Goal: Navigation & Orientation: Understand site structure

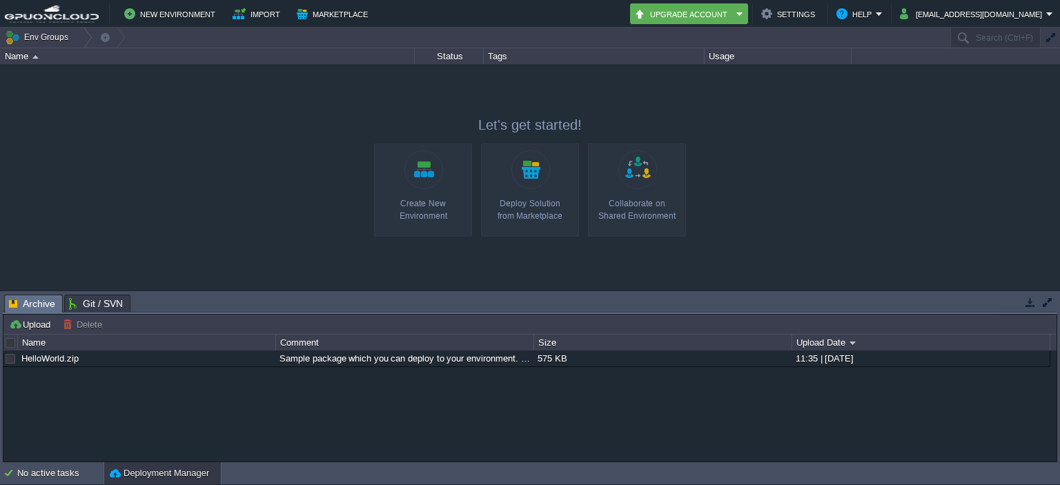
click at [85, 305] on span "Git / SVN" at bounding box center [96, 303] width 54 height 17
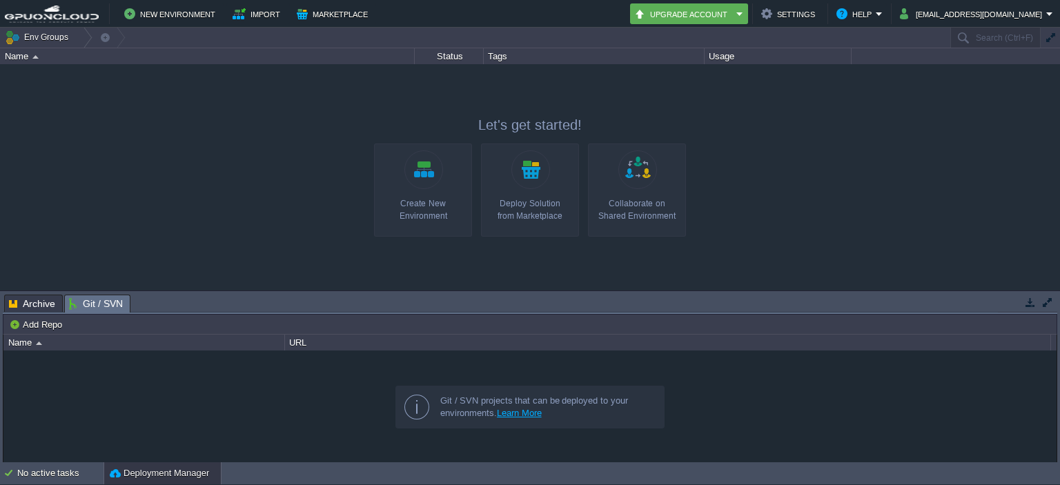
click at [41, 306] on span "Archive" at bounding box center [32, 303] width 46 height 17
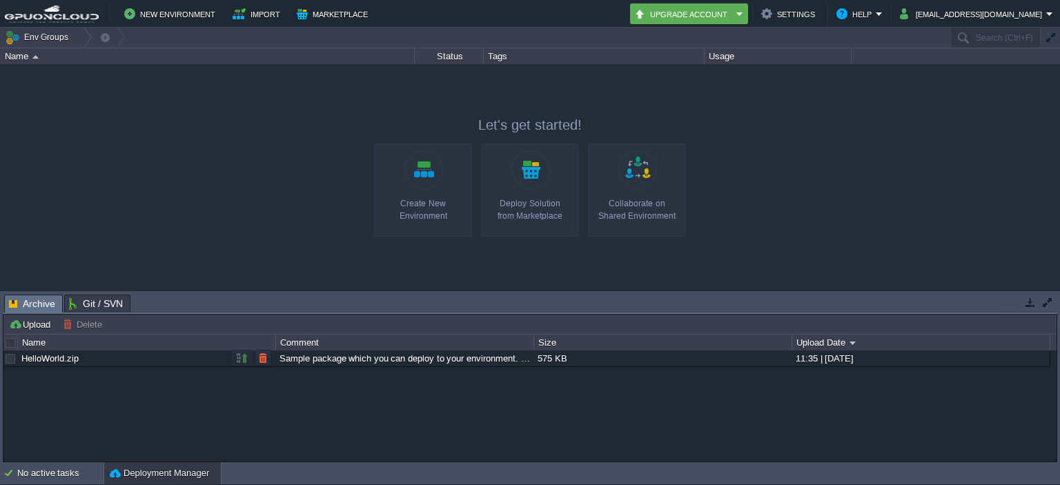
click at [28, 356] on link "HelloWorld.zip" at bounding box center [49, 358] width 57 height 10
click at [106, 308] on span "Git / SVN" at bounding box center [96, 303] width 54 height 17
click at [51, 306] on span "Archive" at bounding box center [32, 303] width 46 height 17
click at [1046, 15] on em "[EMAIL_ADDRESS][DOMAIN_NAME]" at bounding box center [976, 14] width 153 height 17
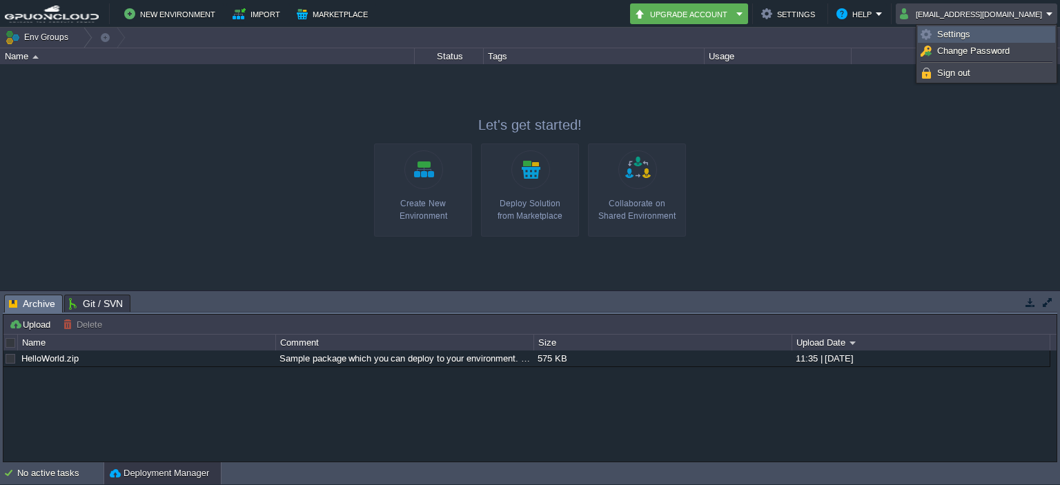
click at [951, 33] on span "Settings" at bounding box center [953, 34] width 33 height 10
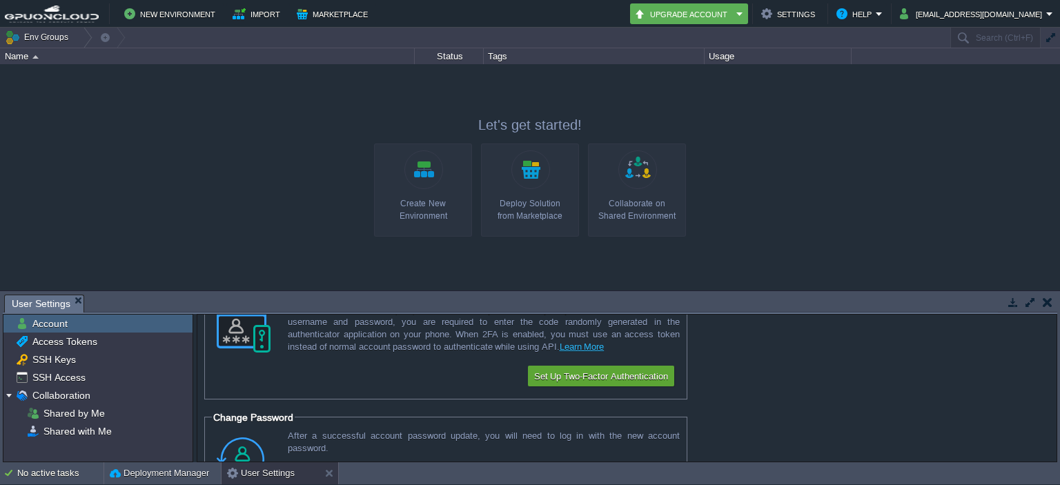
scroll to position [69, 0]
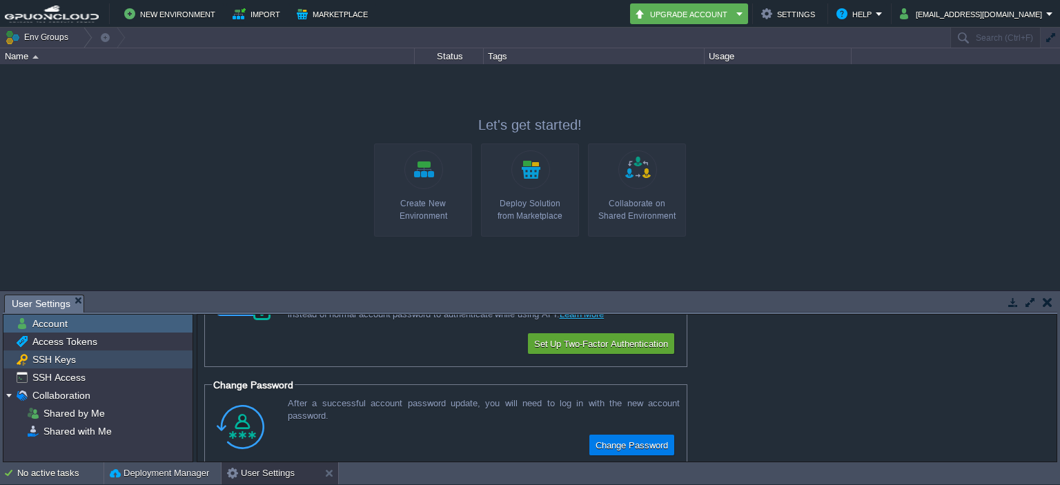
click at [86, 364] on div "SSH Keys" at bounding box center [97, 360] width 189 height 18
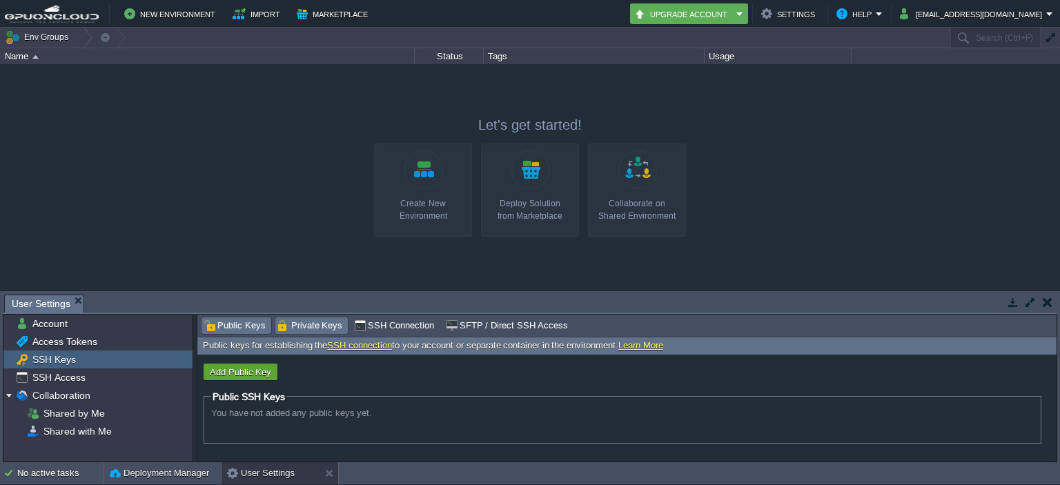
click at [322, 331] on span "Private Keys" at bounding box center [310, 325] width 66 height 15
click at [246, 320] on span "Public Keys" at bounding box center [235, 325] width 62 height 15
click at [378, 324] on span "SSH Connection" at bounding box center [394, 325] width 80 height 15
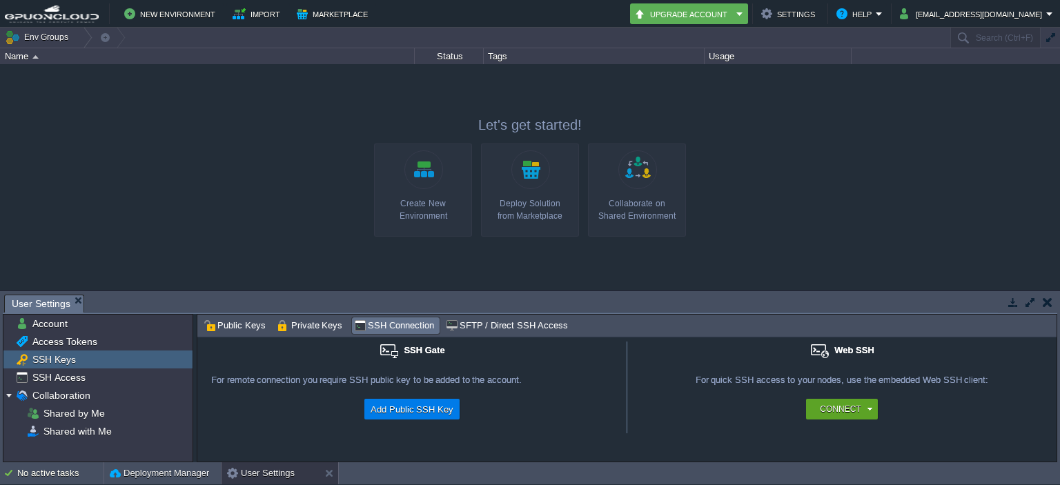
scroll to position [0, 0]
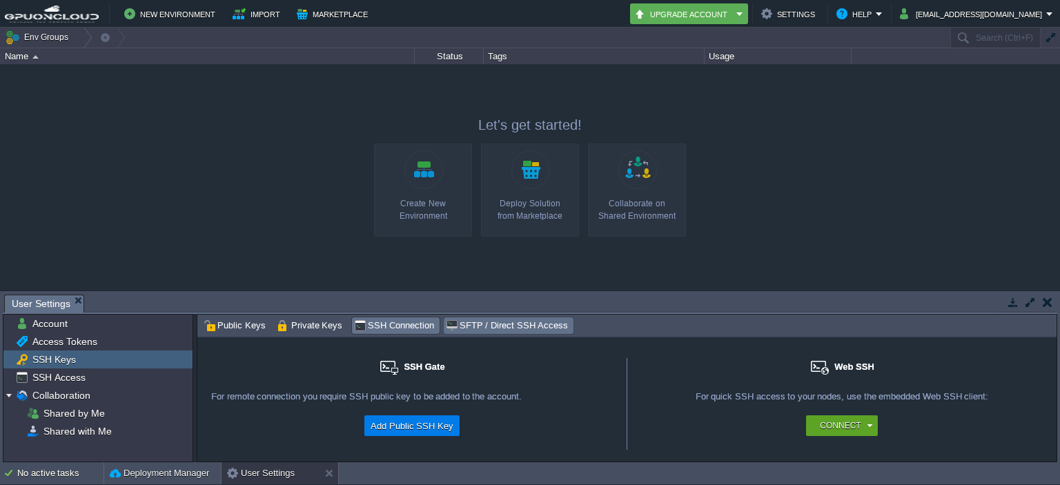
click at [458, 323] on span "SFTP / Direct SSH Access" at bounding box center [507, 325] width 122 height 15
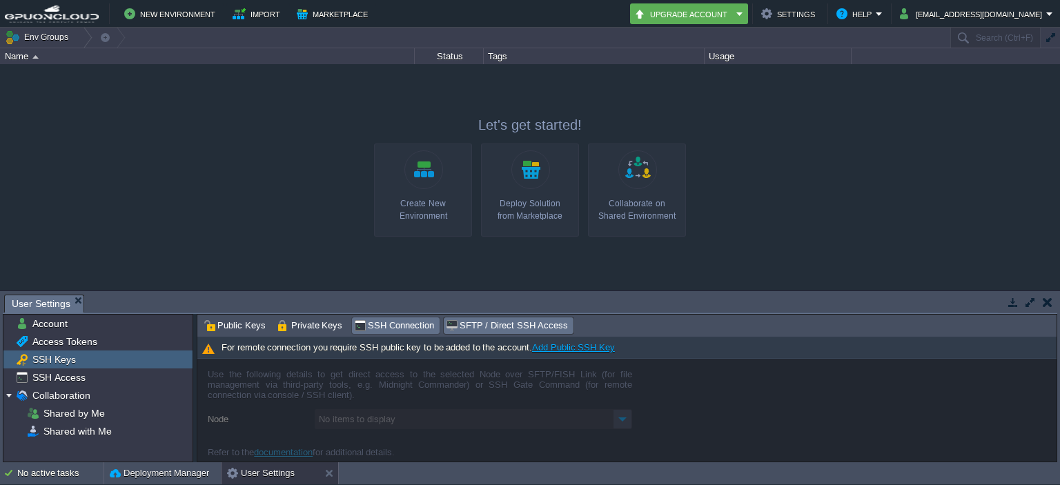
click at [389, 325] on span "SSH Connection" at bounding box center [394, 325] width 80 height 15
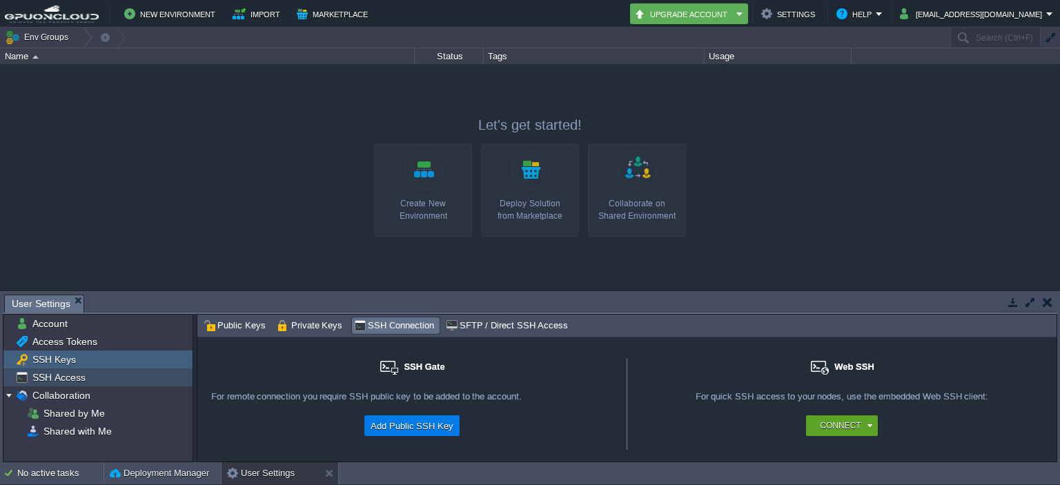
click at [87, 369] on div "SSH Access" at bounding box center [97, 378] width 189 height 18
click at [113, 375] on div "SSH Access" at bounding box center [97, 378] width 189 height 18
click at [102, 360] on div "SSH Keys" at bounding box center [97, 360] width 189 height 18
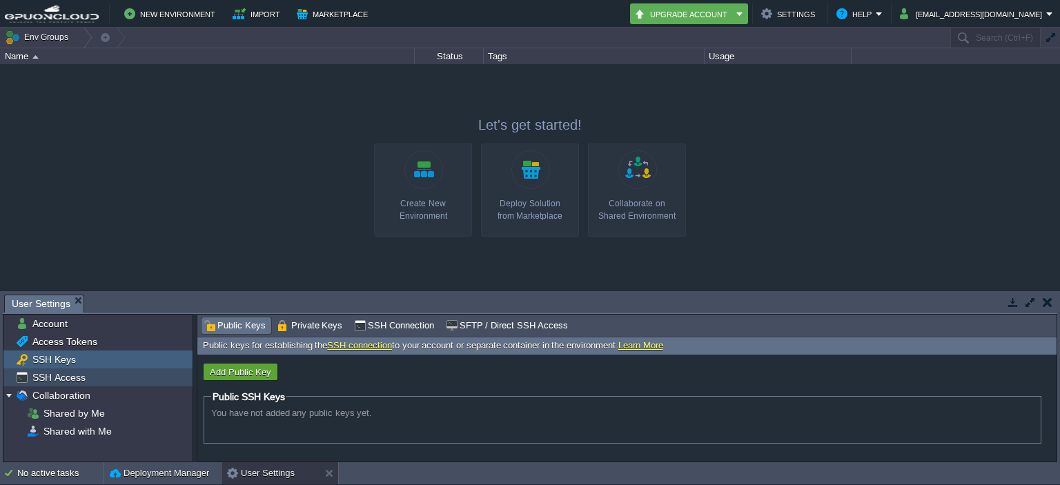
click at [104, 372] on div "SSH Access" at bounding box center [97, 378] width 189 height 18
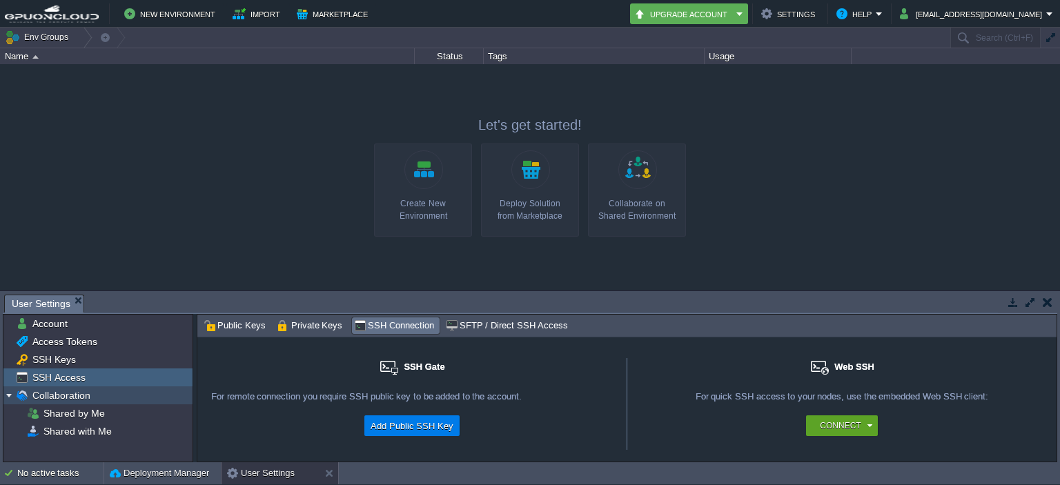
click at [94, 391] on div "Collaboration" at bounding box center [97, 395] width 189 height 18
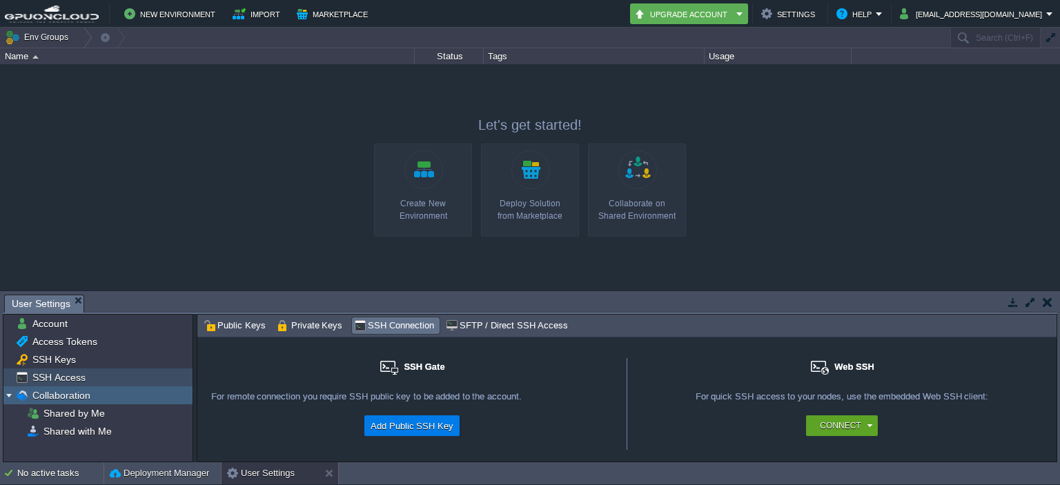
click at [79, 383] on span "SSH Access" at bounding box center [59, 377] width 58 height 12
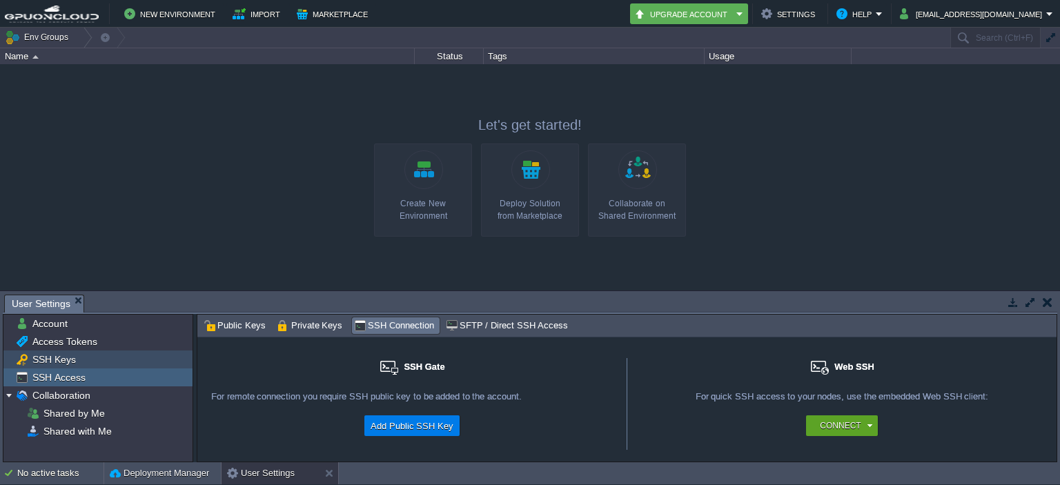
click at [104, 364] on div "SSH Keys" at bounding box center [97, 360] width 189 height 18
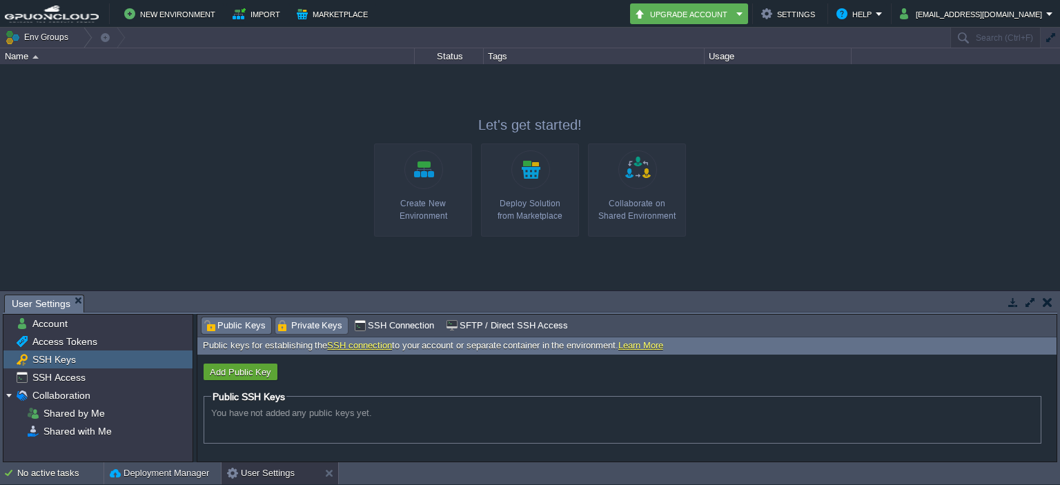
click at [314, 329] on span "Private Keys" at bounding box center [310, 325] width 66 height 15
click at [237, 330] on span "Public Keys" at bounding box center [235, 325] width 62 height 15
click at [643, 346] on link "Learn More" at bounding box center [640, 345] width 45 height 10
click at [353, 348] on link "SSH connection" at bounding box center [359, 345] width 65 height 10
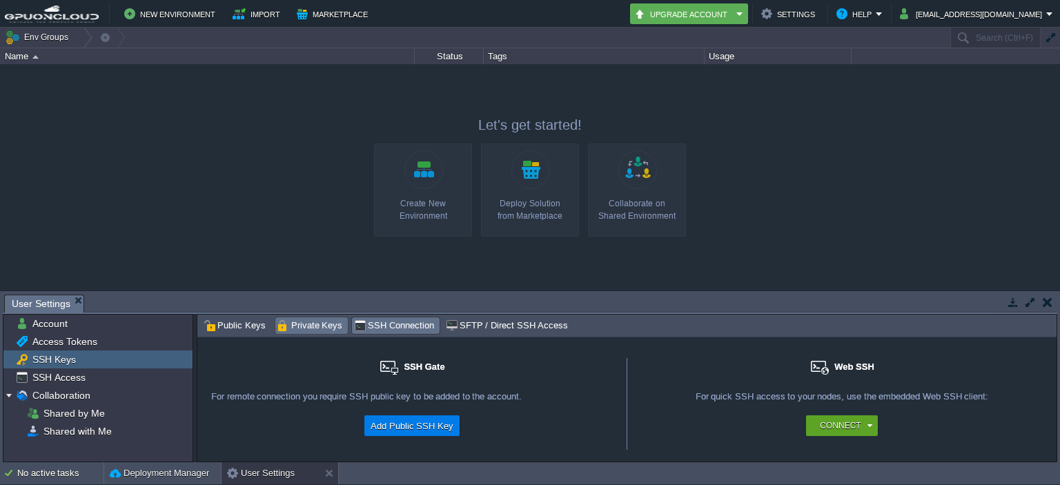
click at [295, 325] on span "Private Keys" at bounding box center [310, 325] width 66 height 15
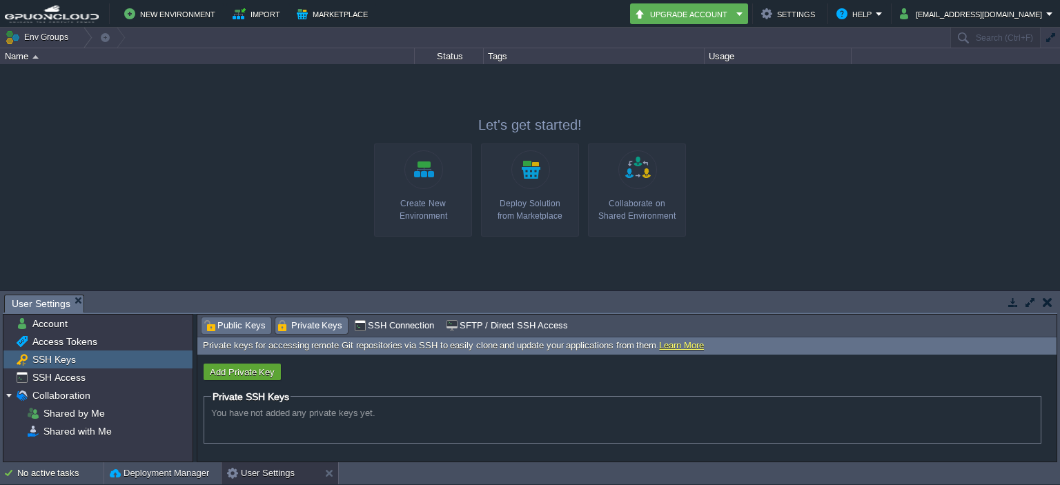
click at [250, 324] on span "Public Keys" at bounding box center [235, 325] width 62 height 15
click at [634, 342] on link "Learn More" at bounding box center [640, 345] width 45 height 10
click at [264, 256] on div at bounding box center [530, 177] width 1060 height 226
click at [546, 208] on div "Deploy Solution from Marketplace" at bounding box center [530, 209] width 90 height 25
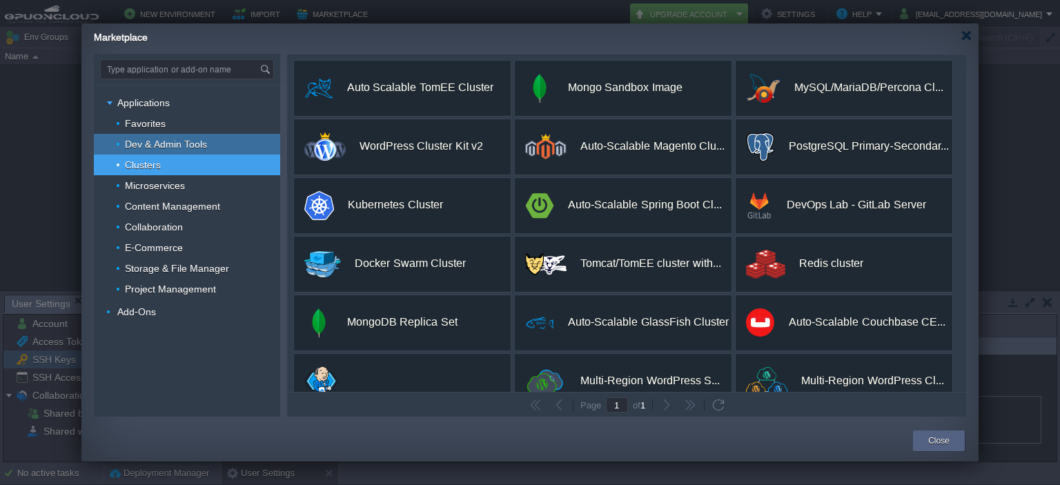
click at [163, 147] on span "Dev & Admin Tools" at bounding box center [167, 144] width 86 height 12
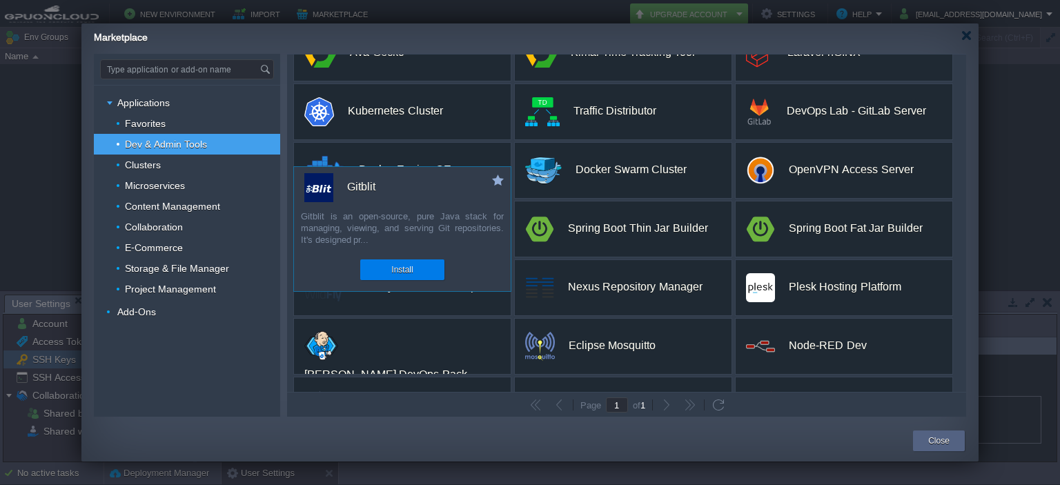
scroll to position [69, 0]
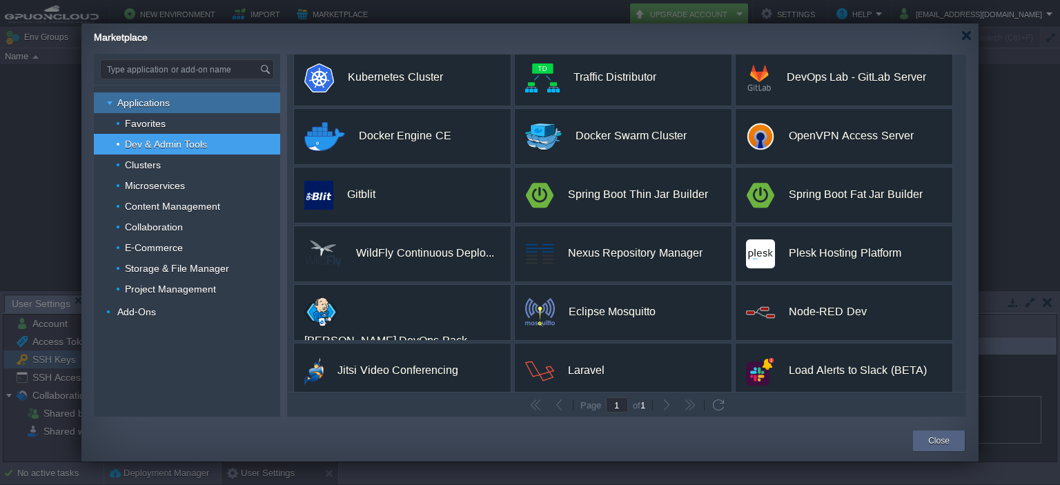
click at [174, 110] on div "Applications" at bounding box center [187, 102] width 186 height 21
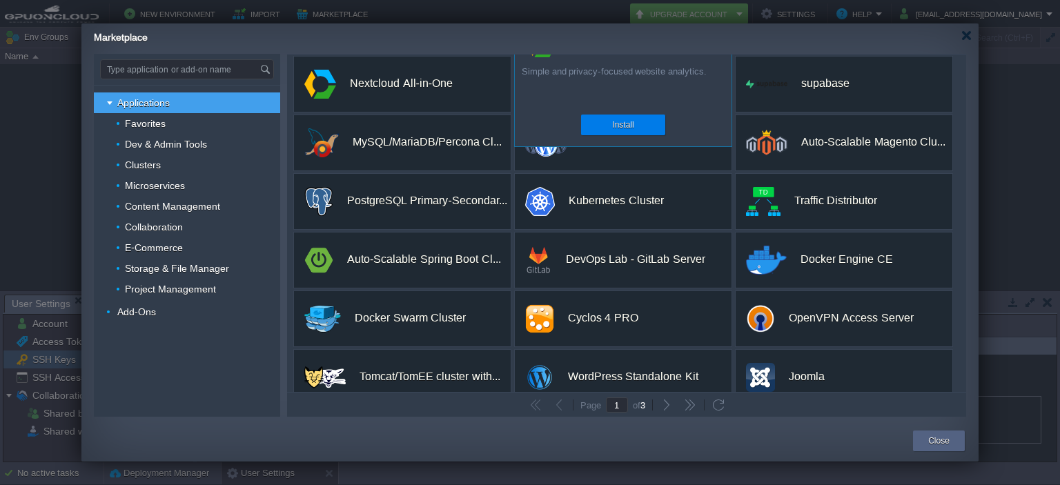
scroll to position [257, 0]
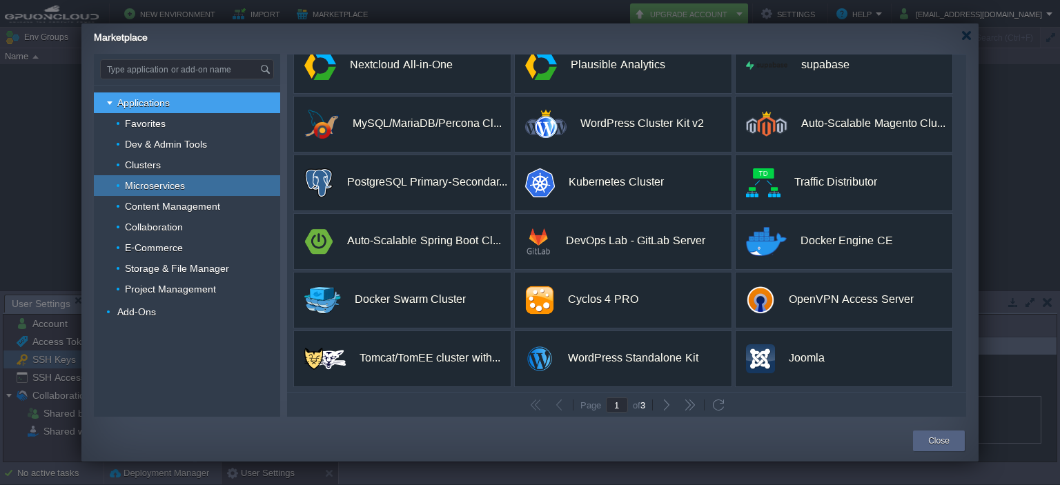
click at [203, 187] on div "Microservices" at bounding box center [187, 185] width 186 height 21
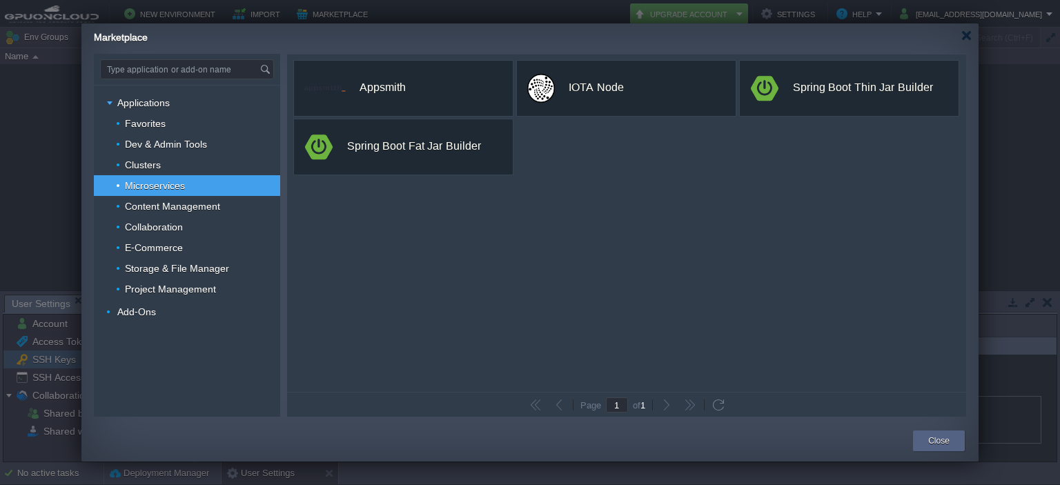
scroll to position [0, 0]
click at [203, 204] on span "Content Management" at bounding box center [173, 206] width 99 height 12
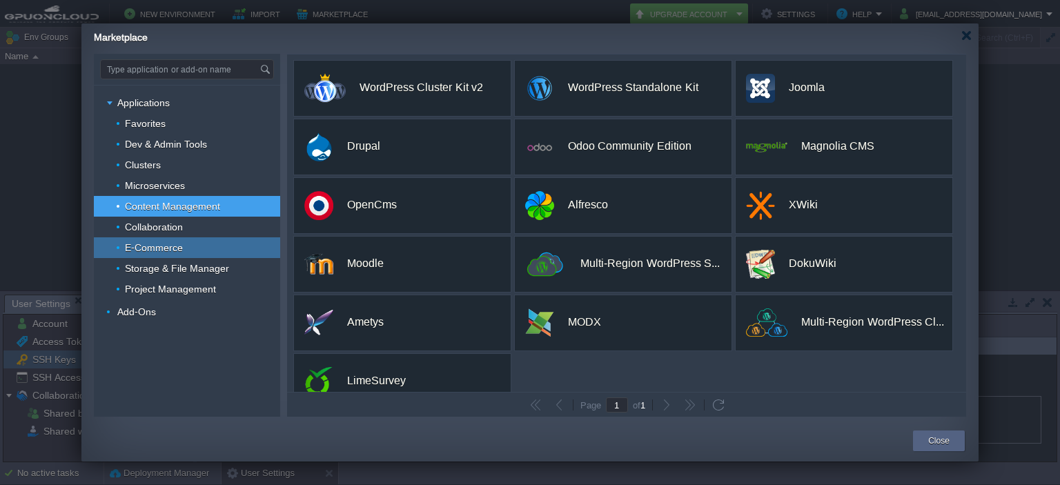
click at [182, 241] on div "E-Commerce" at bounding box center [187, 247] width 186 height 21
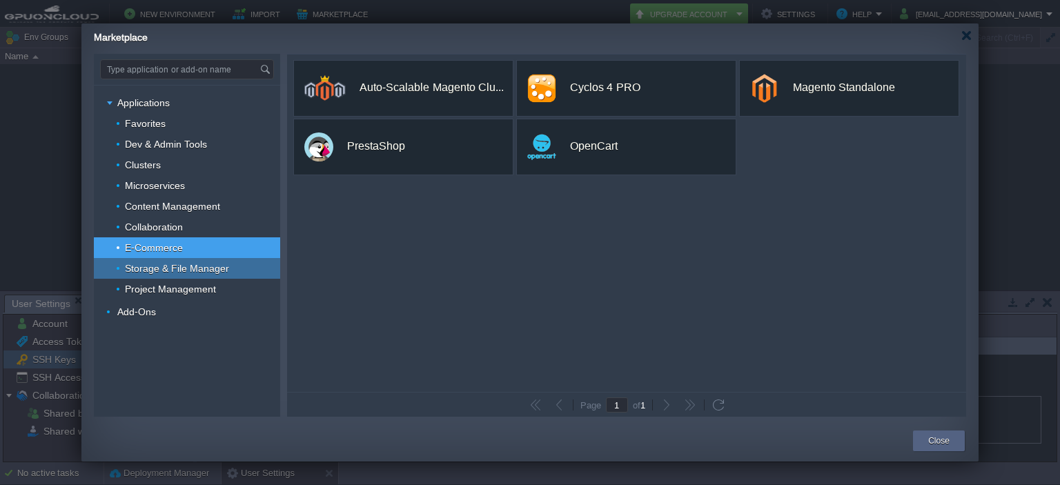
click at [207, 270] on span "Storage & File Manager" at bounding box center [178, 268] width 108 height 12
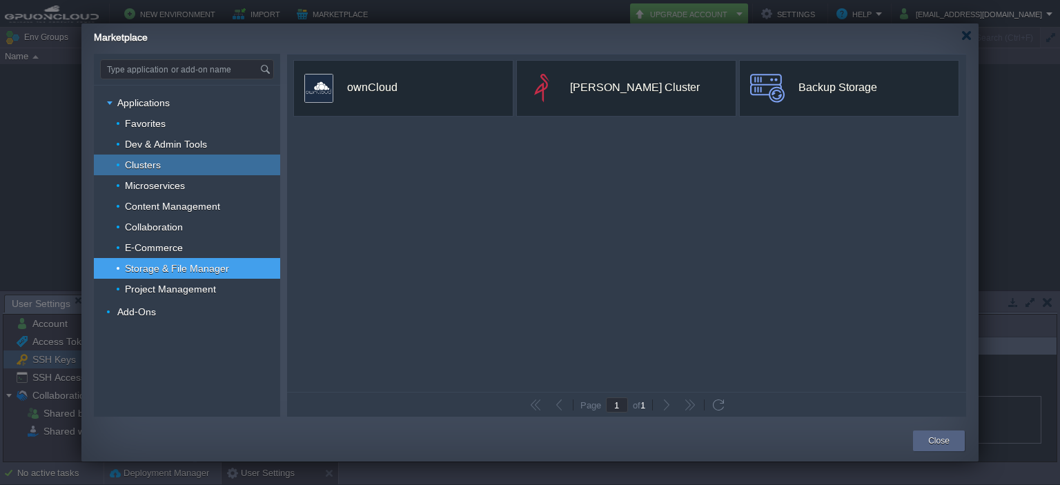
click at [170, 173] on div "Clusters" at bounding box center [187, 165] width 186 height 21
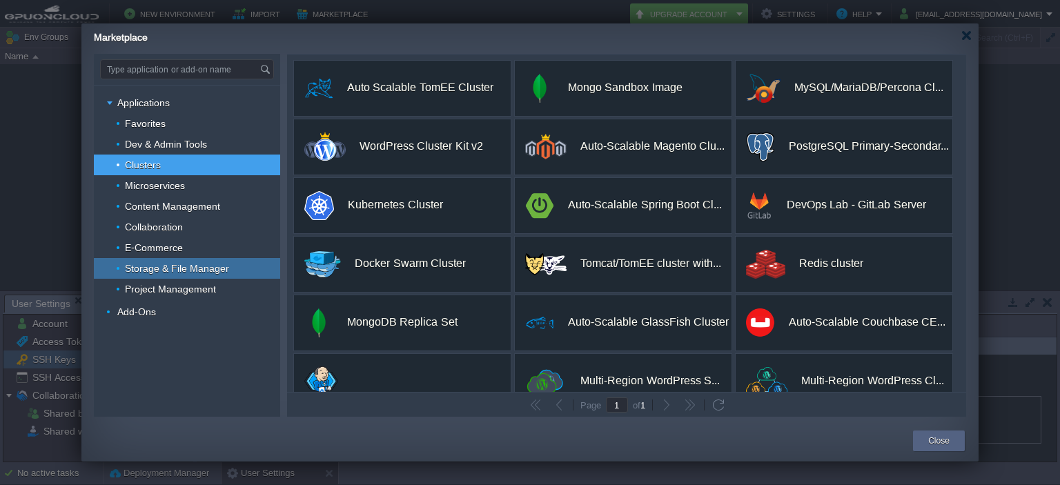
click at [175, 273] on span "Storage & File Manager" at bounding box center [178, 268] width 108 height 12
type input "Type application or add-on name"
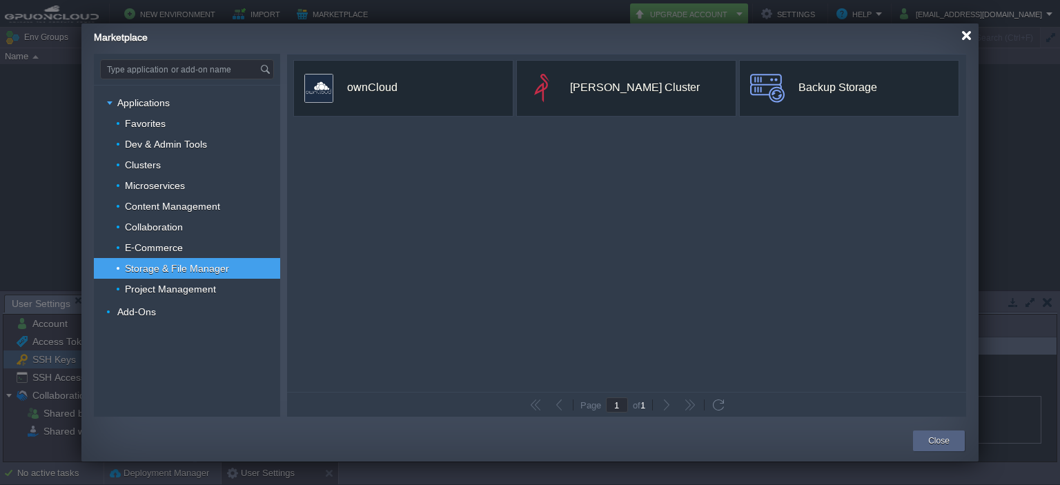
click at [963, 38] on div at bounding box center [966, 35] width 10 height 10
